Goal: Find contact information: Find contact information

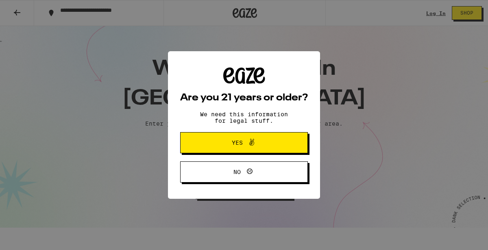
click at [237, 142] on span "Yes" at bounding box center [237, 143] width 11 height 6
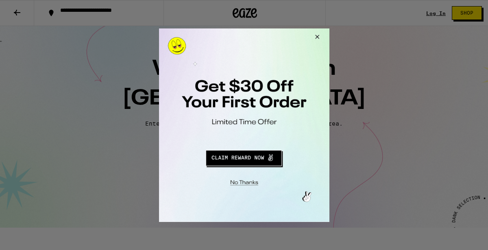
click at [317, 39] on button "Close Modal" at bounding box center [316, 38] width 22 height 20
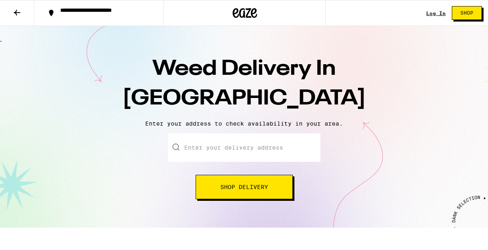
click at [205, 149] on input "Enter your delivery address" at bounding box center [244, 148] width 153 height 28
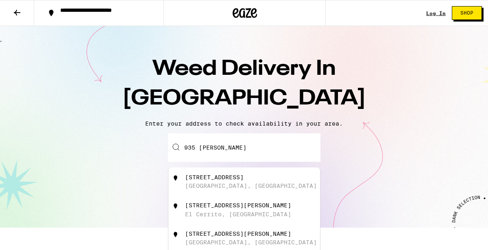
click at [202, 185] on div "[GEOGRAPHIC_DATA], [GEOGRAPHIC_DATA]" at bounding box center [251, 186] width 132 height 7
type input "[STREET_ADDRESS]"
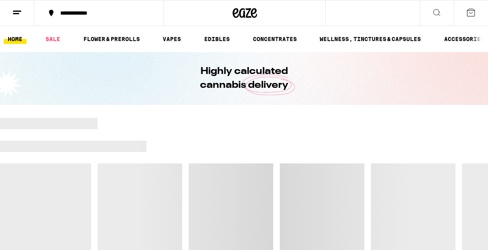
click at [14, 11] on line at bounding box center [17, 11] width 8 height 0
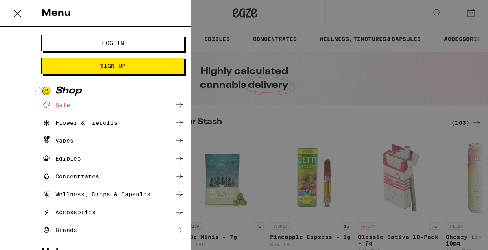
click at [241, 101] on div "Menu Log In Sign Up Shop Sale Flower & Prerolls Vapes Edibles Concentrates Well…" at bounding box center [244, 125] width 488 height 250
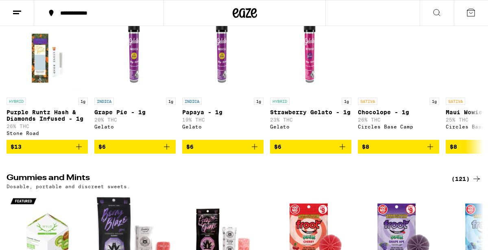
scroll to position [3933, 0]
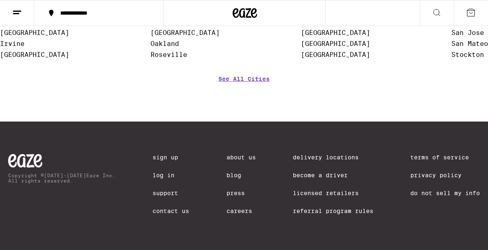
click at [175, 209] on link "Contact Us" at bounding box center [171, 211] width 37 height 7
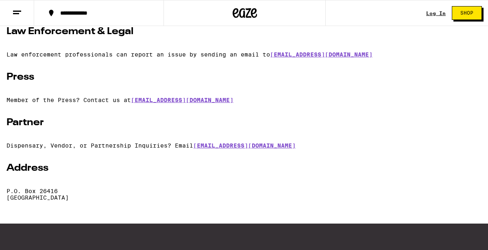
scroll to position [188, 0]
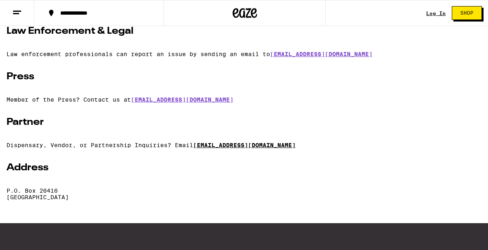
click at [228, 147] on link "partnerships@eaze.com" at bounding box center [244, 145] width 103 height 7
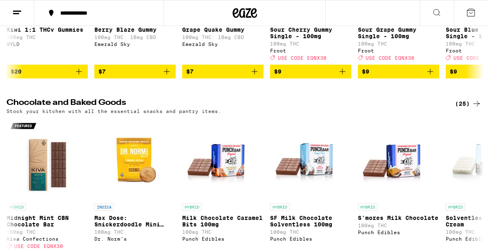
scroll to position [3933, 0]
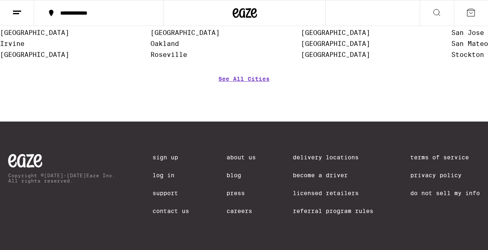
click at [164, 212] on link "Contact Us" at bounding box center [171, 211] width 37 height 7
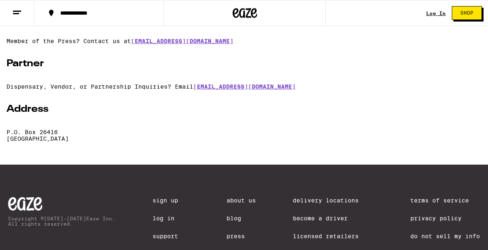
scroll to position [232, 0]
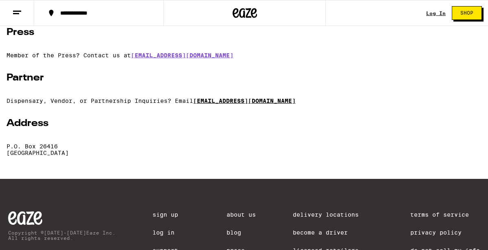
click at [230, 101] on link "[EMAIL_ADDRESS][DOMAIN_NAME]" at bounding box center [244, 101] width 103 height 7
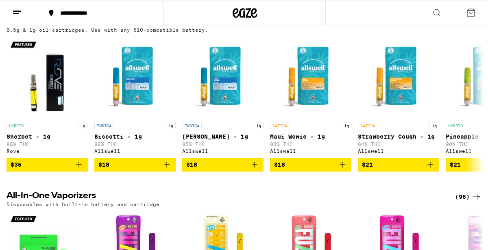
scroll to position [2479, 0]
